Goal: Information Seeking & Learning: Learn about a topic

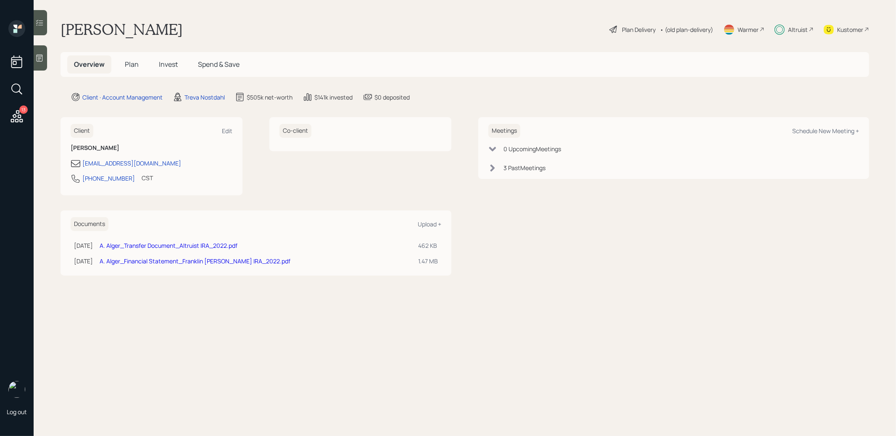
click at [170, 65] on span "Invest" at bounding box center [168, 64] width 19 height 9
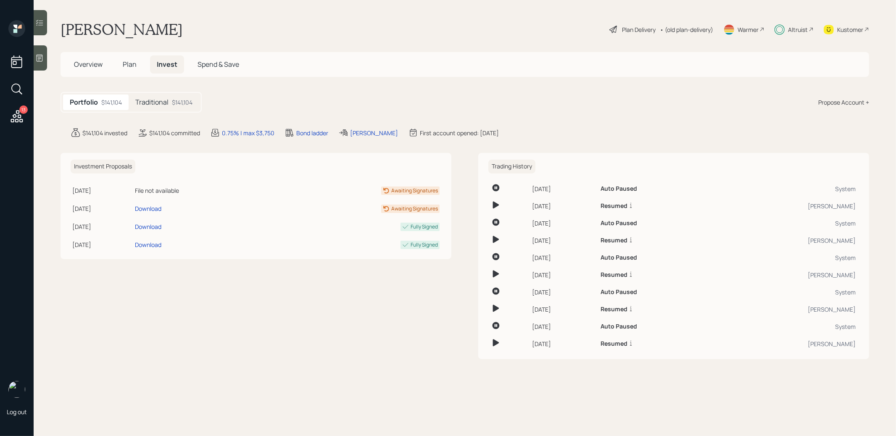
click at [175, 100] on div "$141,104" at bounding box center [182, 102] width 21 height 9
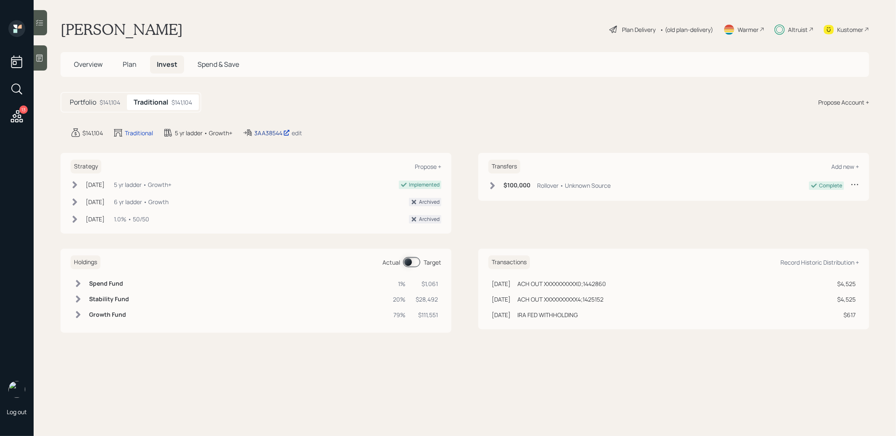
click at [265, 132] on div "3AA38544" at bounding box center [272, 133] width 36 height 9
